Goal: Find specific page/section: Find specific page/section

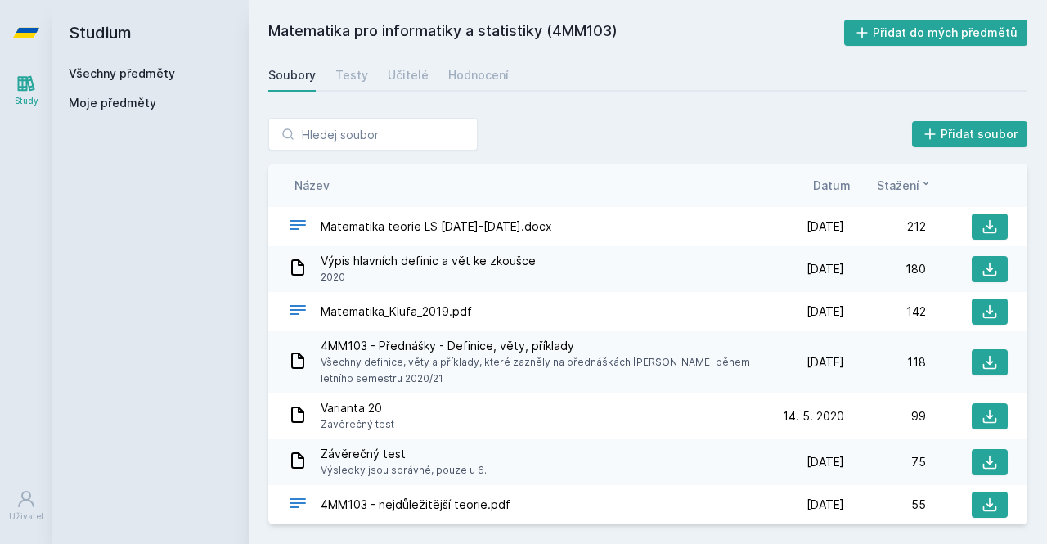
click at [116, 110] on span "Moje předměty" at bounding box center [113, 103] width 88 height 16
click at [88, 69] on link "Všechny předměty" at bounding box center [122, 73] width 106 height 14
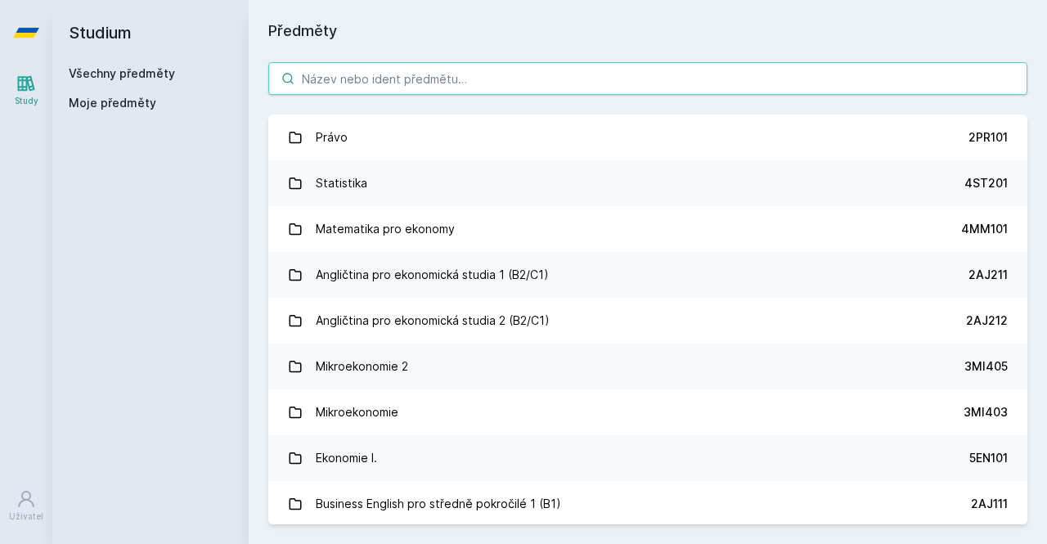
click at [728, 74] on input "search" at bounding box center [647, 78] width 759 height 33
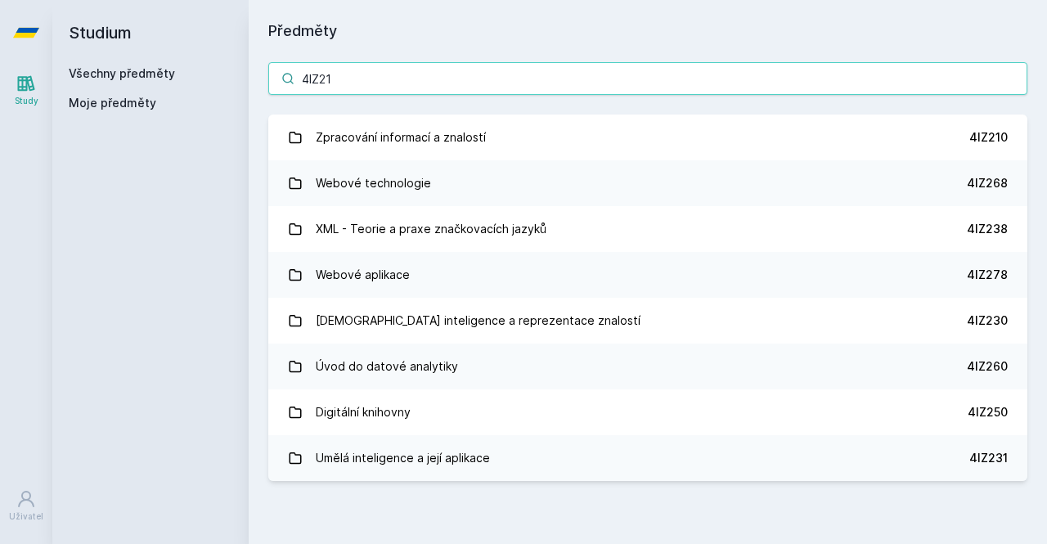
type input "4IZ210"
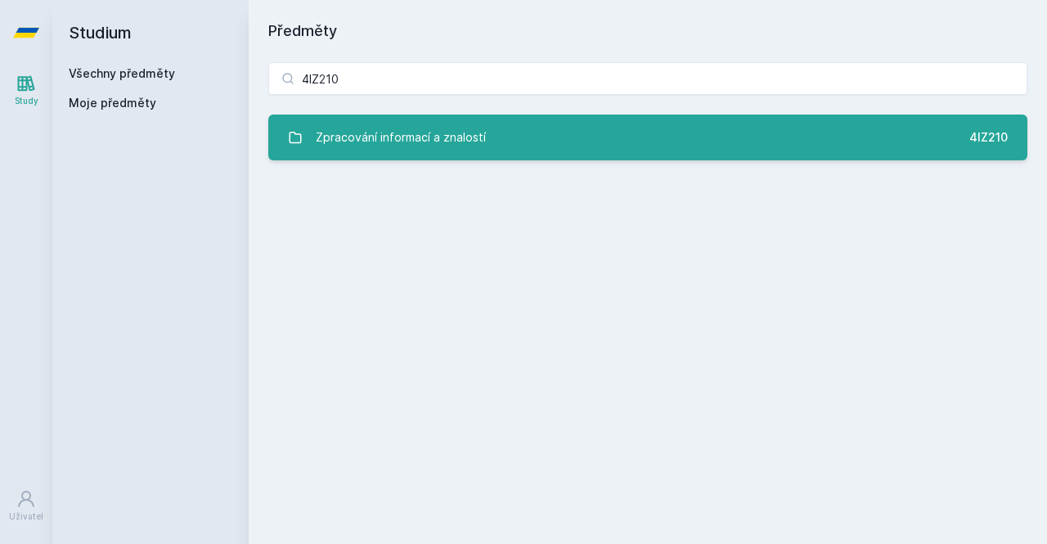
click at [453, 118] on link "Zpracování informací a znalostí 4IZ210" at bounding box center [647, 138] width 759 height 46
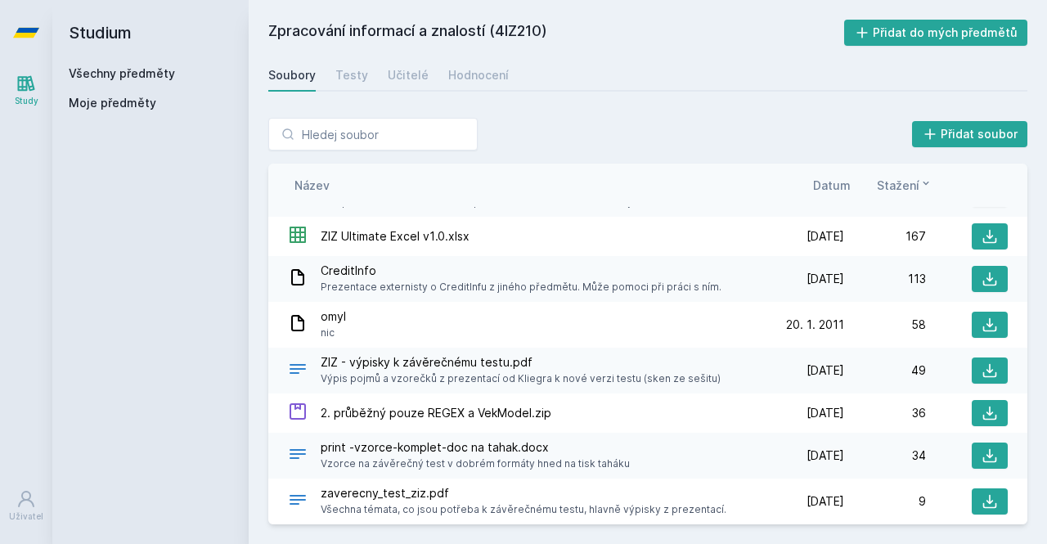
scroll to position [3978, 0]
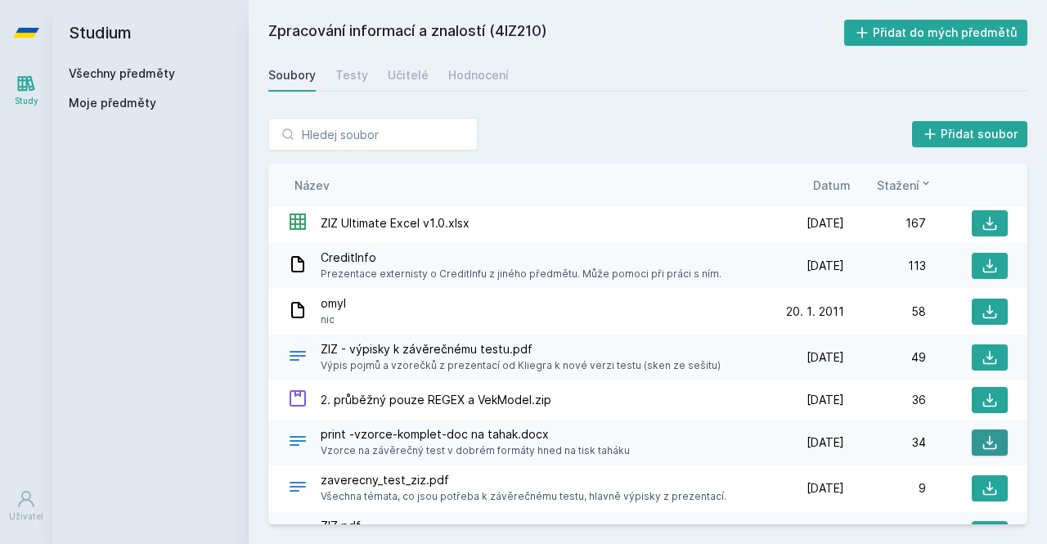
click at [983, 436] on icon at bounding box center [990, 443] width 14 height 14
click at [982, 526] on icon at bounding box center [990, 534] width 16 height 16
